Goal: Transaction & Acquisition: Purchase product/service

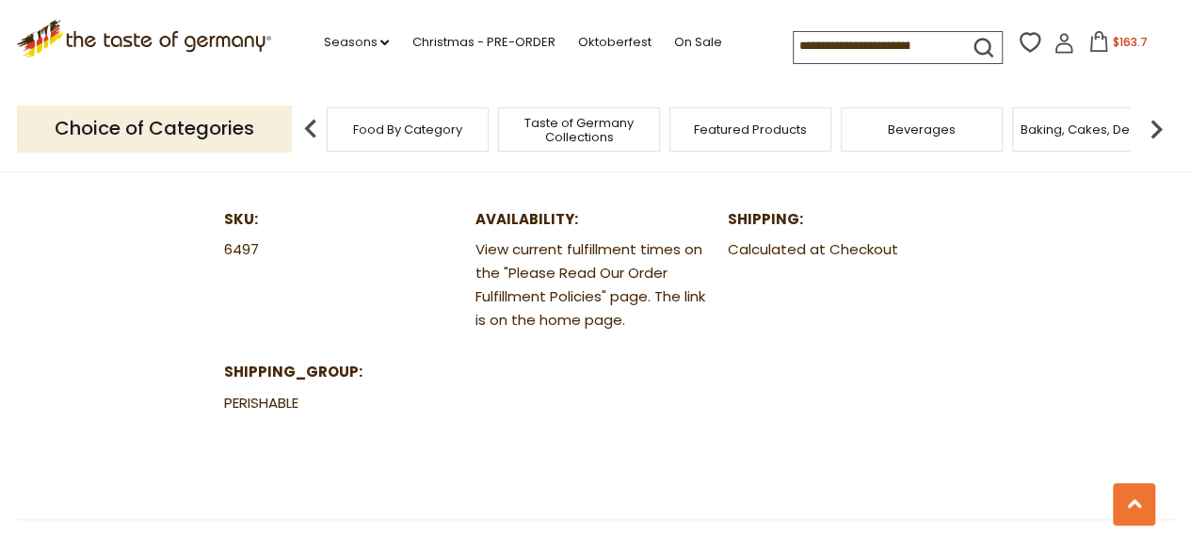
scroll to position [1097, 0]
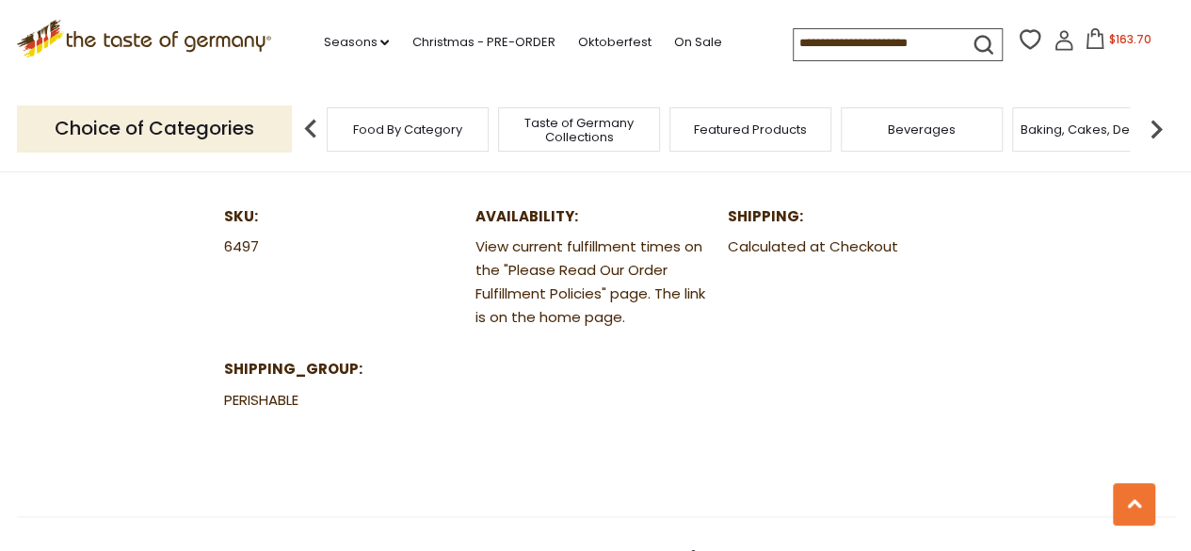
scroll to position [1097, 0]
click at [179, 40] on icon ".st0{fill:#EDD300;} .st1{fill:#D33E21;}" at bounding box center [144, 39] width 255 height 39
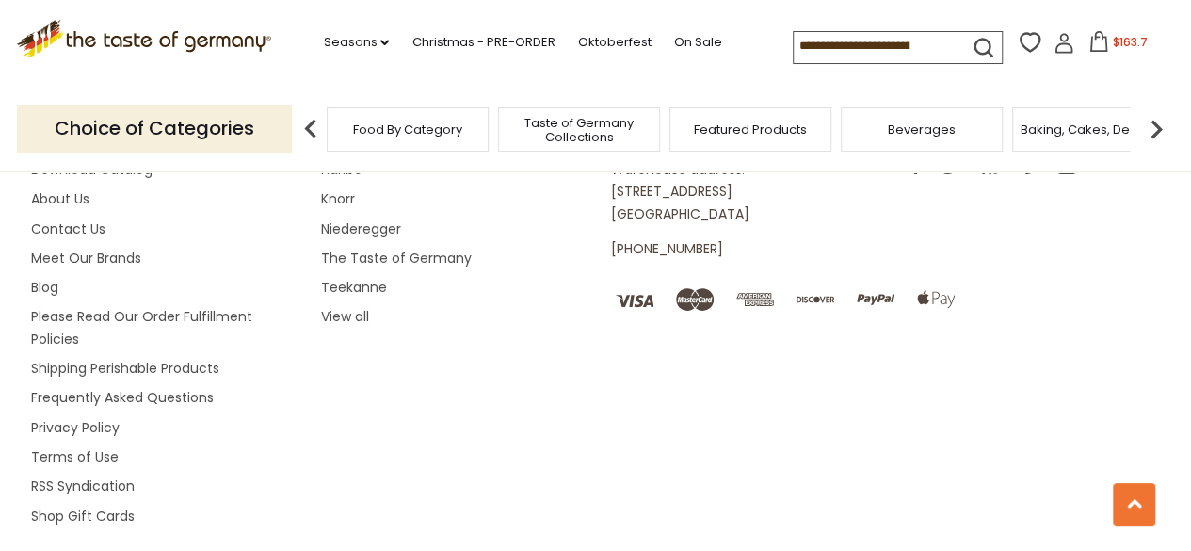
scroll to position [3356, 0]
click at [209, 305] on link "Please Read Our Order Fulfillment Policies" at bounding box center [141, 325] width 221 height 40
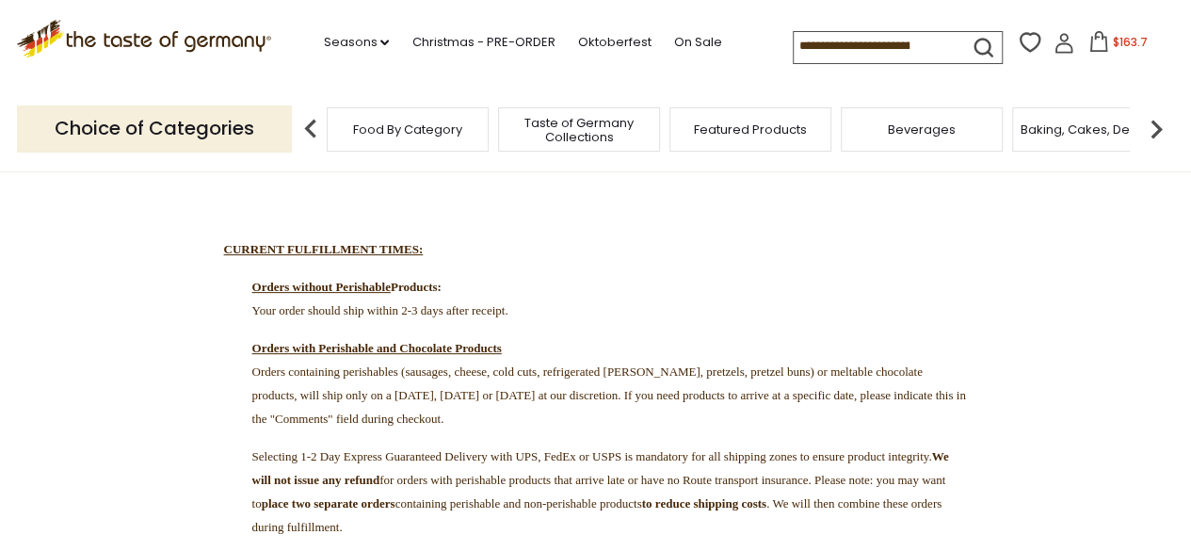
scroll to position [148, 0]
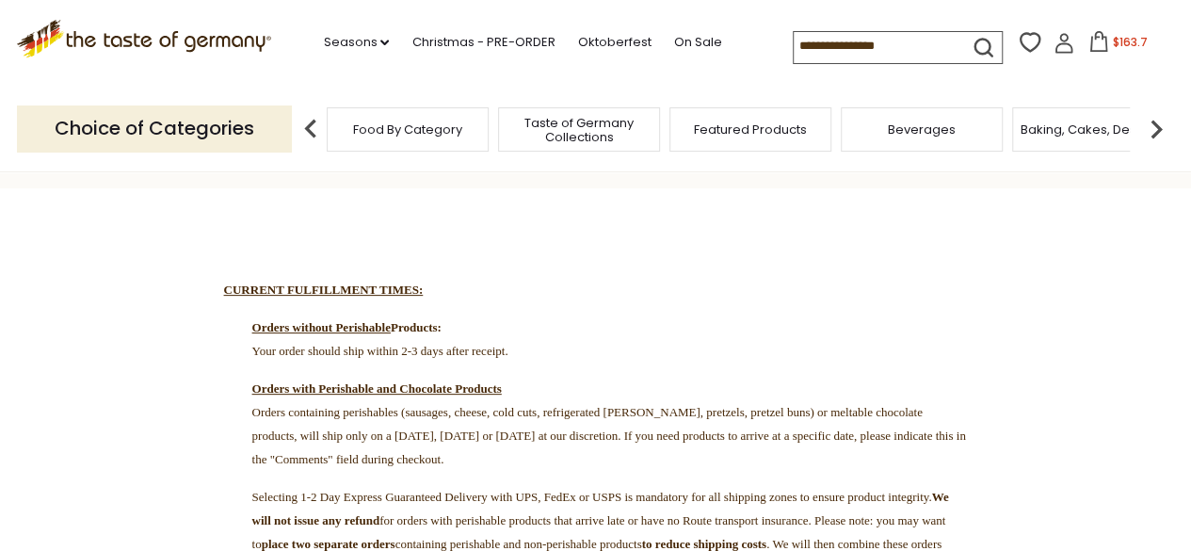
click at [1104, 56] on button "$163.7" at bounding box center [1118, 45] width 80 height 28
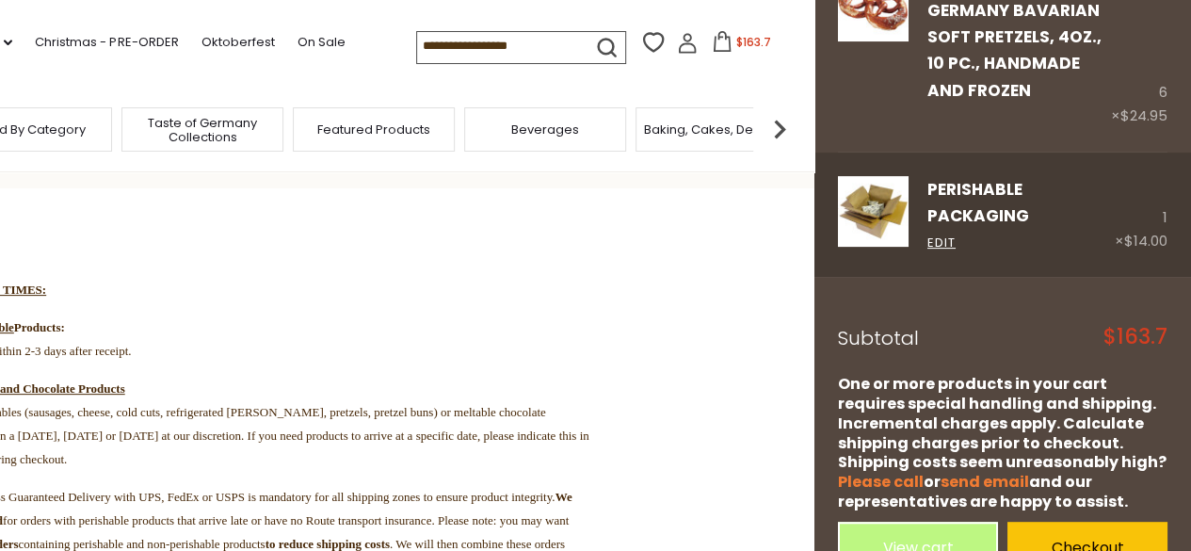
scroll to position [195, 0]
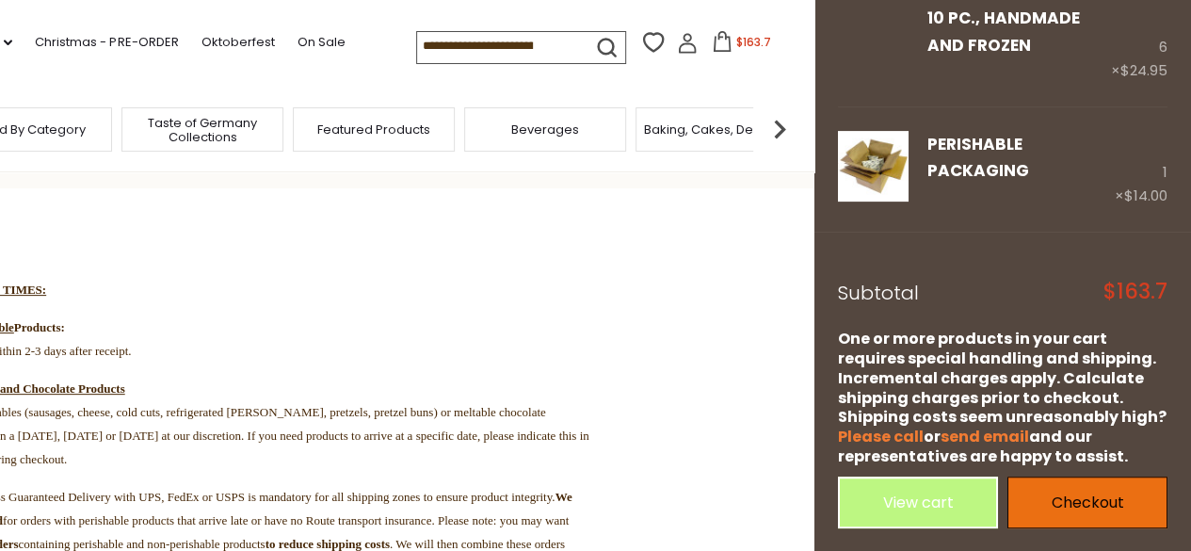
click at [1075, 492] on link "Checkout" at bounding box center [1088, 502] width 160 height 52
